Goal: Information Seeking & Learning: Learn about a topic

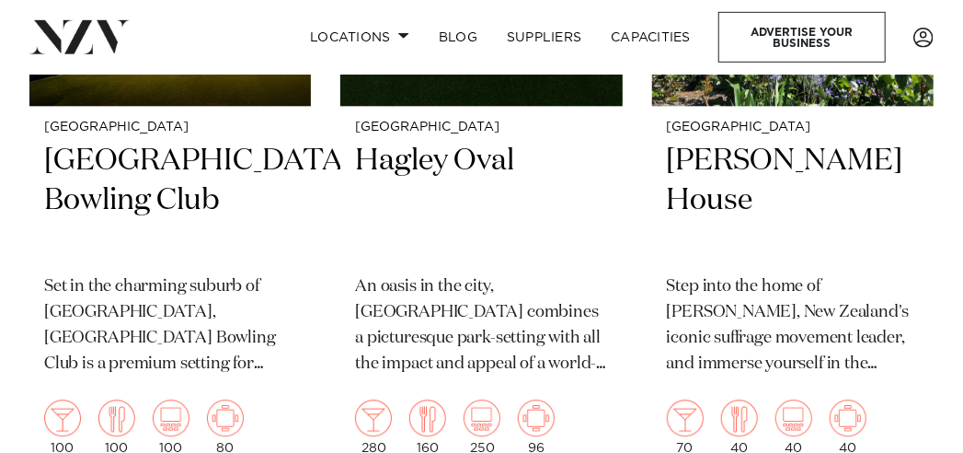
scroll to position [1818, 0]
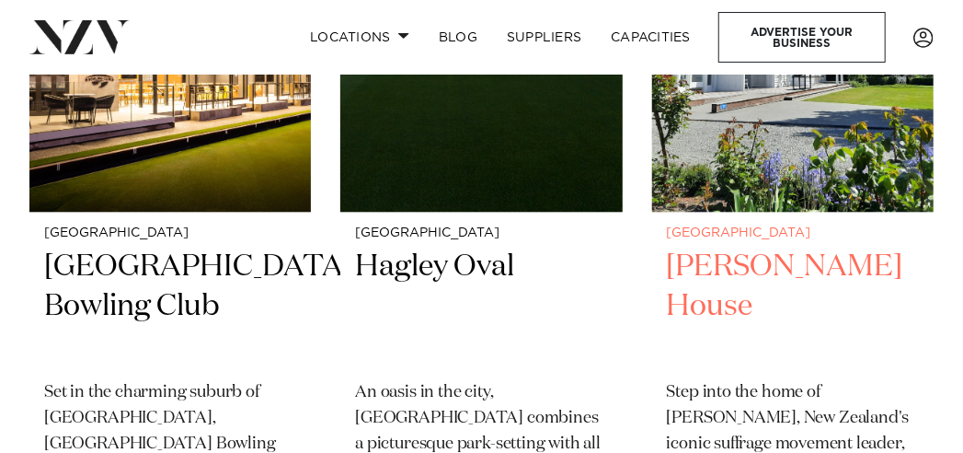
click at [736, 247] on h2 "[PERSON_NAME] House" at bounding box center [793, 306] width 252 height 118
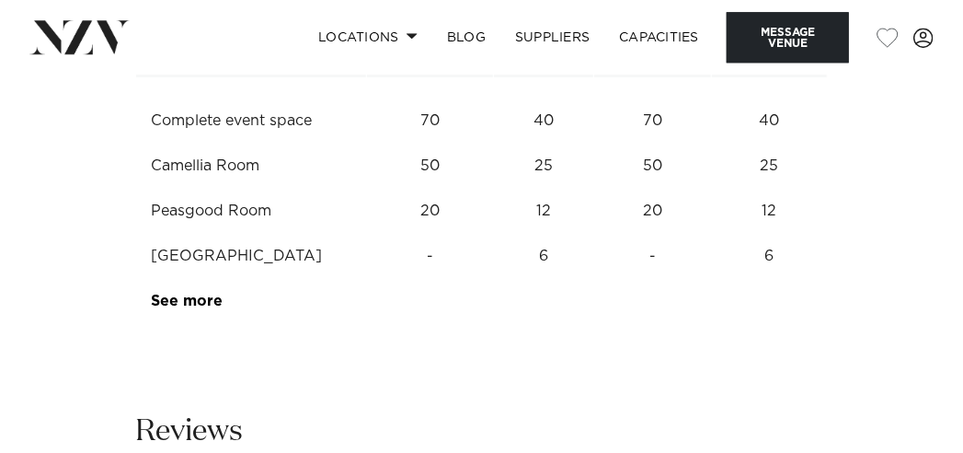
scroll to position [2536, 0]
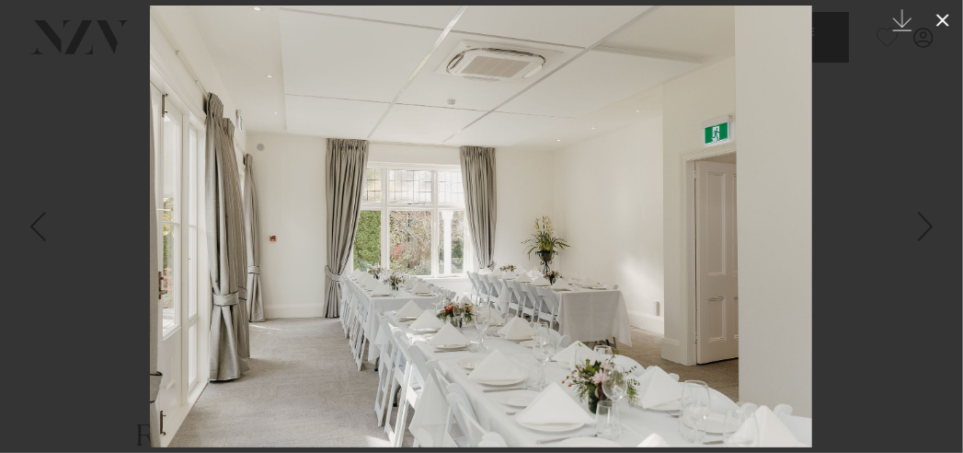
click at [937, 24] on icon at bounding box center [943, 20] width 22 height 22
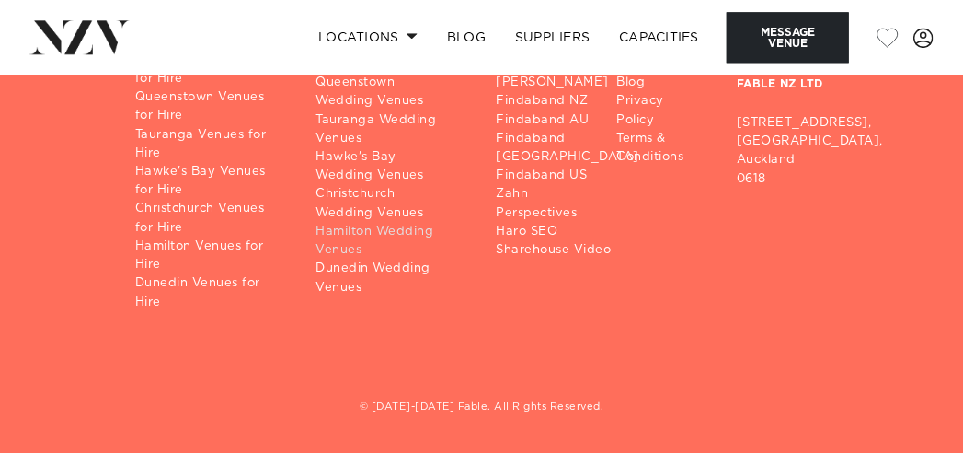
scroll to position [5794, 0]
click at [238, 236] on link "Christchurch Venues for Hire" at bounding box center [210, 218] width 151 height 37
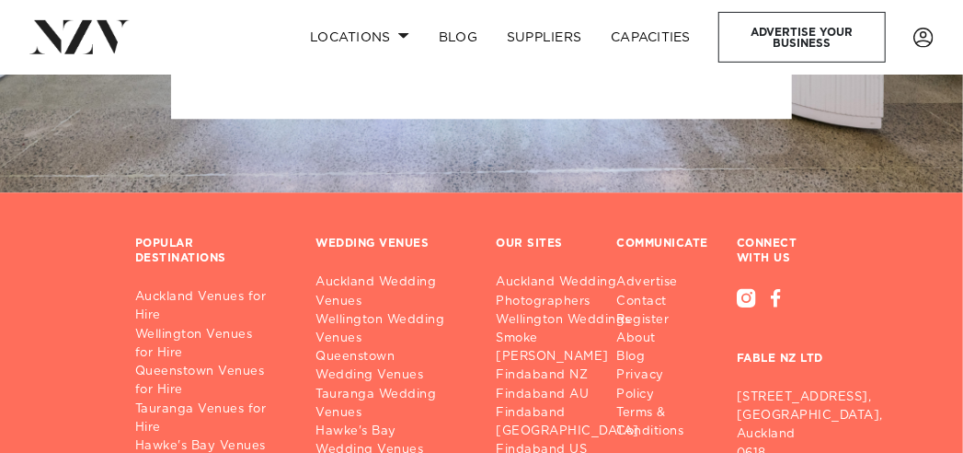
scroll to position [10716, 0]
